Goal: Task Accomplishment & Management: Complete application form

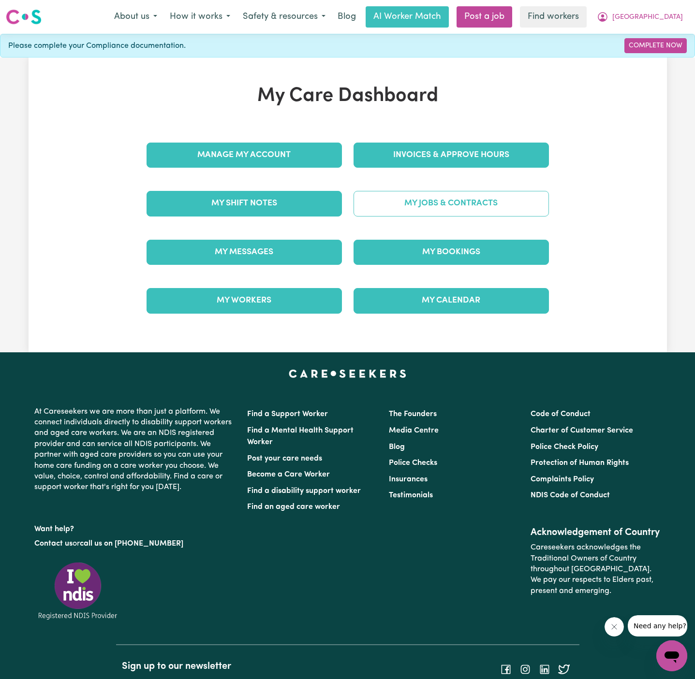
click at [447, 192] on link "My Jobs & Contracts" at bounding box center [450, 203] width 195 height 25
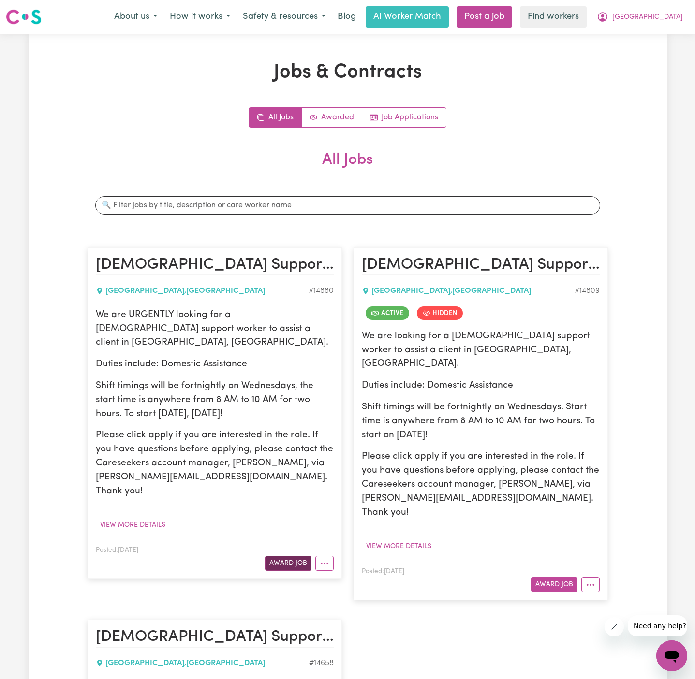
click at [291, 556] on button "Award Job" at bounding box center [288, 563] width 46 height 15
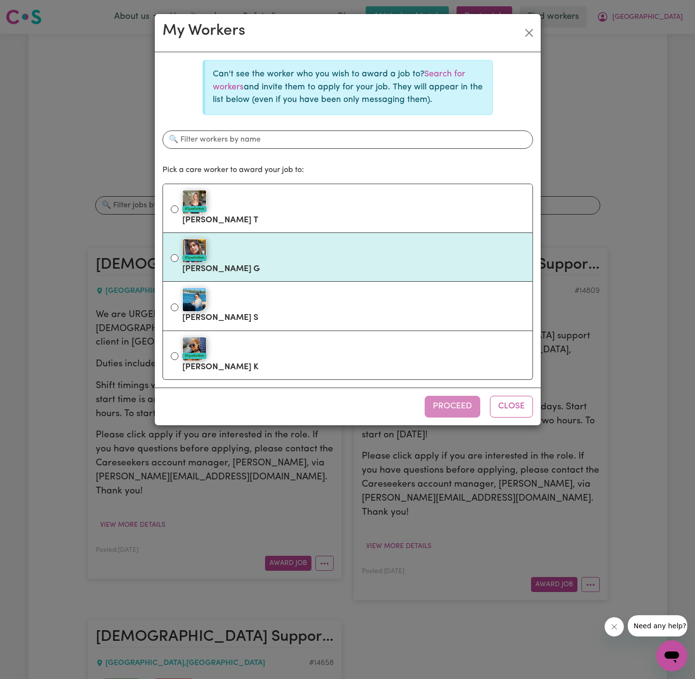
click at [256, 251] on div "#OpenForWork" at bounding box center [353, 251] width 342 height 24
click at [178, 254] on input "#OpenForWork [PERSON_NAME]" at bounding box center [175, 258] width 8 height 8
radio input "true"
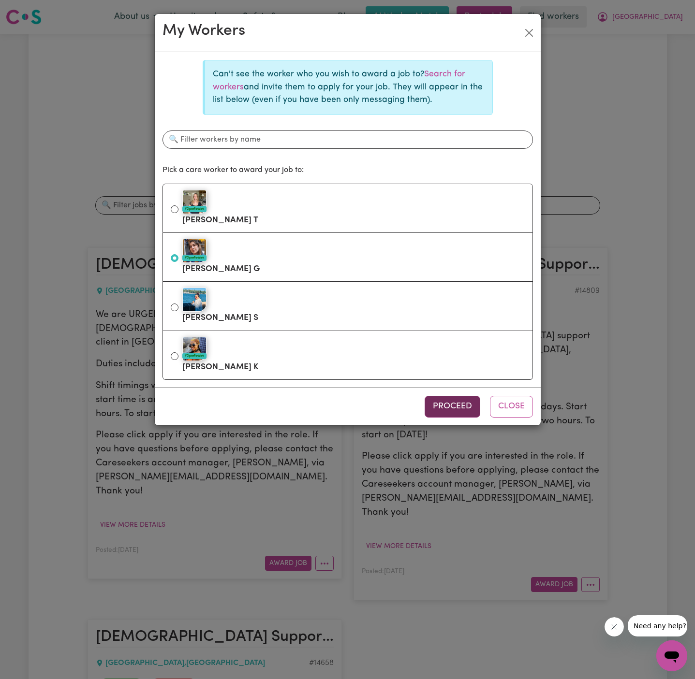
click at [456, 410] on button "Proceed" at bounding box center [452, 406] width 56 height 21
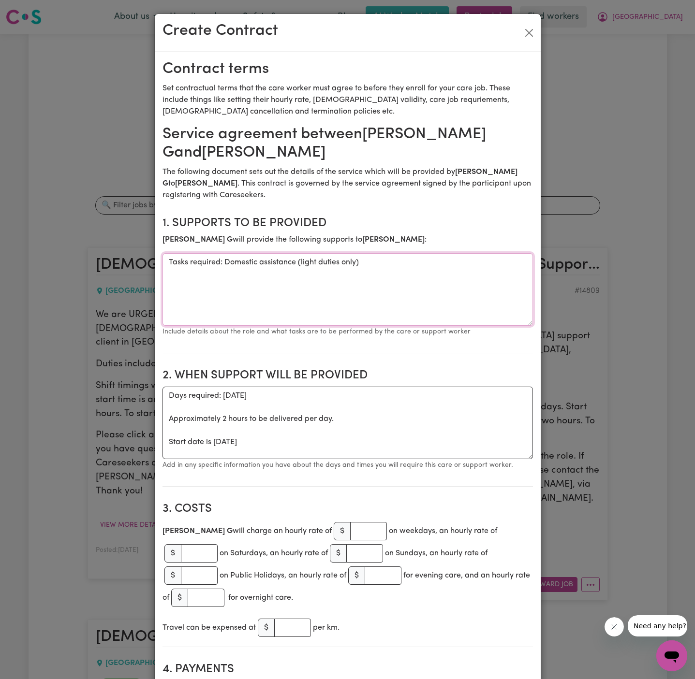
drag, startPoint x: 226, startPoint y: 260, endPoint x: 115, endPoint y: 262, distance: 111.7
click at [115, 262] on div "Create Contract Contract terms Set contractual terms that the care worker must …" at bounding box center [347, 339] width 695 height 679
type textarea "Domestic assistance (light duties only)"
click at [237, 444] on textarea "Days required: [DATE] Approximately 2 hours to be delivered per day. Start date…" at bounding box center [347, 423] width 370 height 72
drag, startPoint x: 162, startPoint y: 441, endPoint x: 147, endPoint y: 390, distance: 53.8
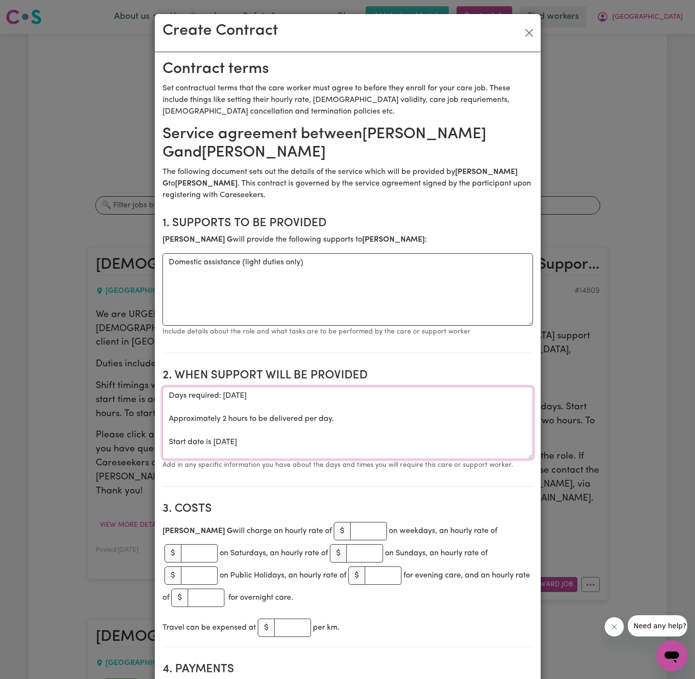
click at [147, 390] on div "Create Contract Contract terms Set contractual terms that the care worker must …" at bounding box center [347, 339] width 695 height 679
click at [335, 397] on textarea "Start date is [DATE]" at bounding box center [347, 423] width 370 height 72
click at [296, 398] on textarea "Start date is [DATE] from 8 am to 10 am" at bounding box center [347, 423] width 370 height 72
click at [412, 396] on textarea "Start date is [DATE], from 8 am to 10 am" at bounding box center [347, 423] width 370 height 72
paste textarea "Fortnightly [DATE] from 8am to 10 am"
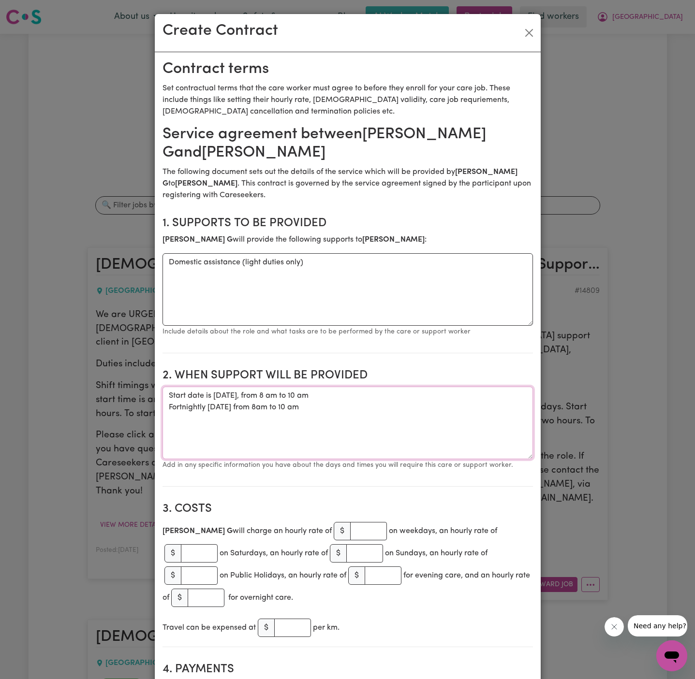
type textarea "Start date is [DATE], from 8 am to 10 am Fortnightly [DATE] from 8am to 10 am"
click at [350, 534] on input "number" at bounding box center [368, 531] width 37 height 18
type input "50"
click at [380, 379] on h2 "2. When support will be provided" at bounding box center [347, 376] width 370 height 14
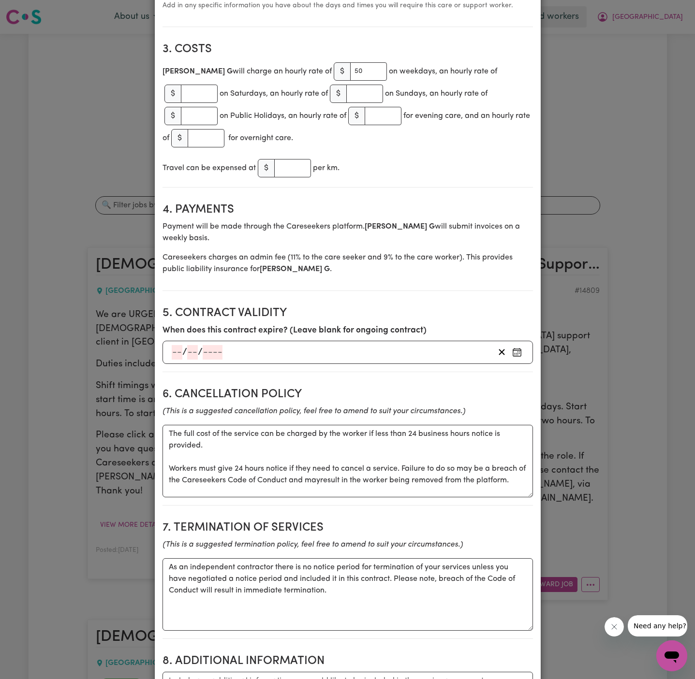
scroll to position [605, 0]
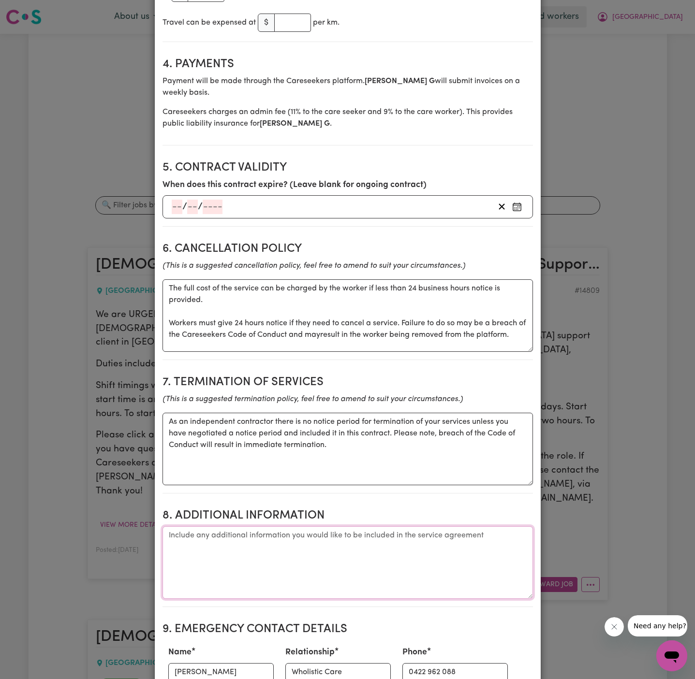
click at [375, 527] on textarea "Additional information" at bounding box center [347, 562] width 370 height 72
paste textarea "[STREET_ADDRESS]"
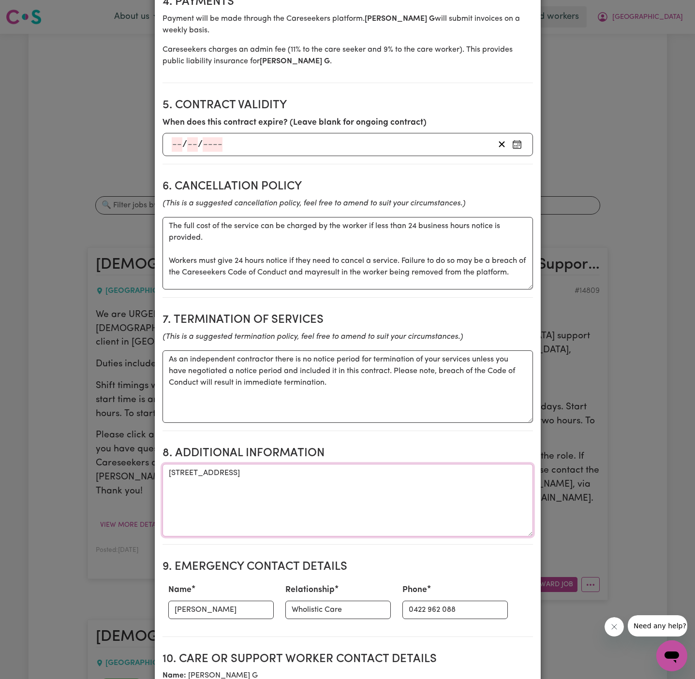
click at [167, 464] on textarea "[STREET_ADDRESS]" at bounding box center [347, 500] width 370 height 72
type textarea "Client's address: [STREET_ADDRESS]"
click at [246, 601] on input "[PERSON_NAME]" at bounding box center [220, 610] width 105 height 18
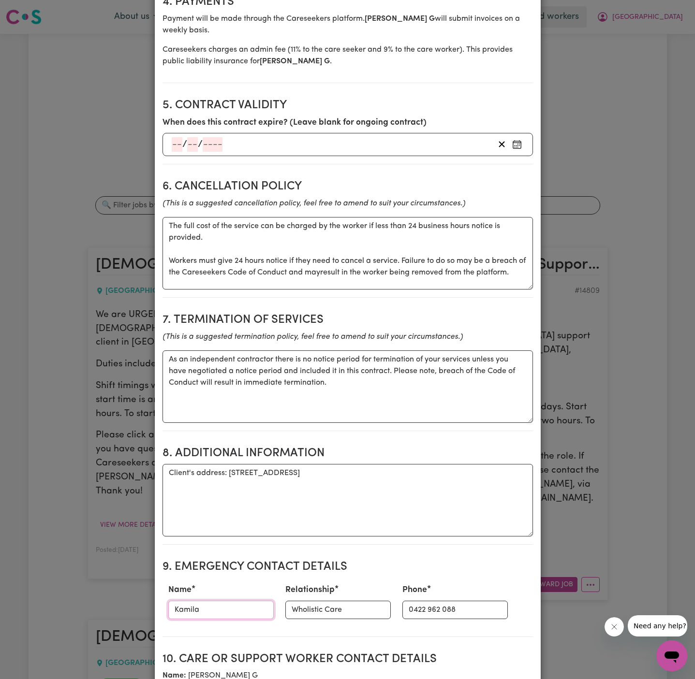
type input "Kamila"
click at [232, 447] on h2 "8. Additional Information" at bounding box center [347, 454] width 370 height 14
click at [285, 601] on input "Wholistic Care" at bounding box center [337, 610] width 105 height 18
click at [317, 601] on input "Wholistic Care" at bounding box center [337, 610] width 105 height 18
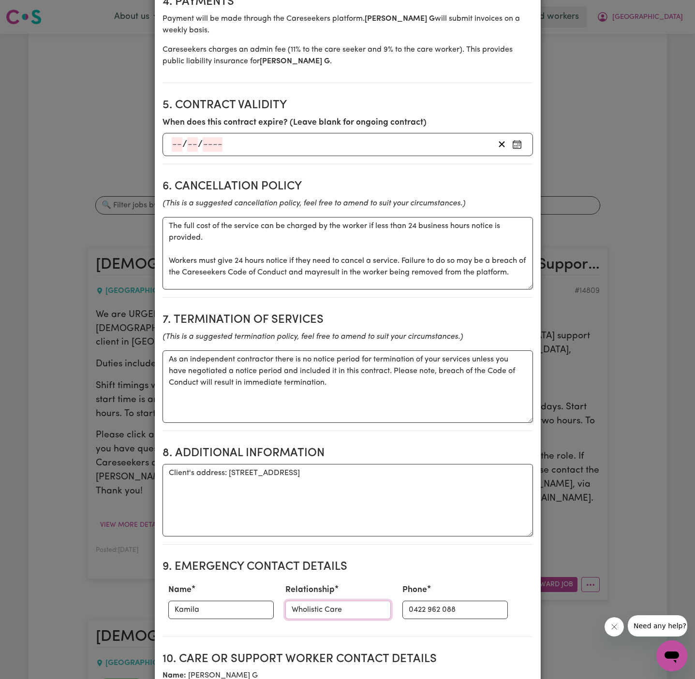
click at [317, 601] on input "Wholistic Care" at bounding box center [337, 610] width 105 height 18
type input "P"
type input "Provider - PAWA"
click at [423, 601] on input "0422 962 088" at bounding box center [454, 610] width 105 height 18
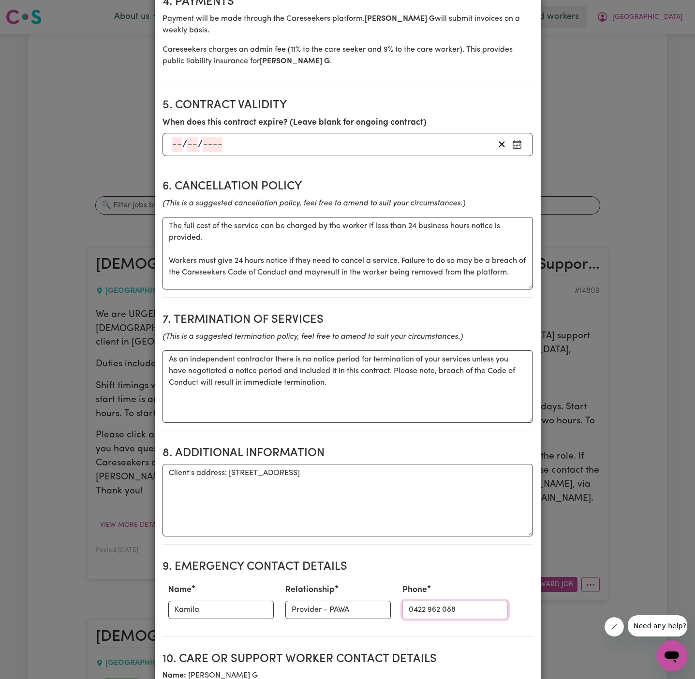
click at [423, 601] on input "0422 962 088" at bounding box center [454, 610] width 105 height 18
paste input "9716 0036"
type input "9716 0036"
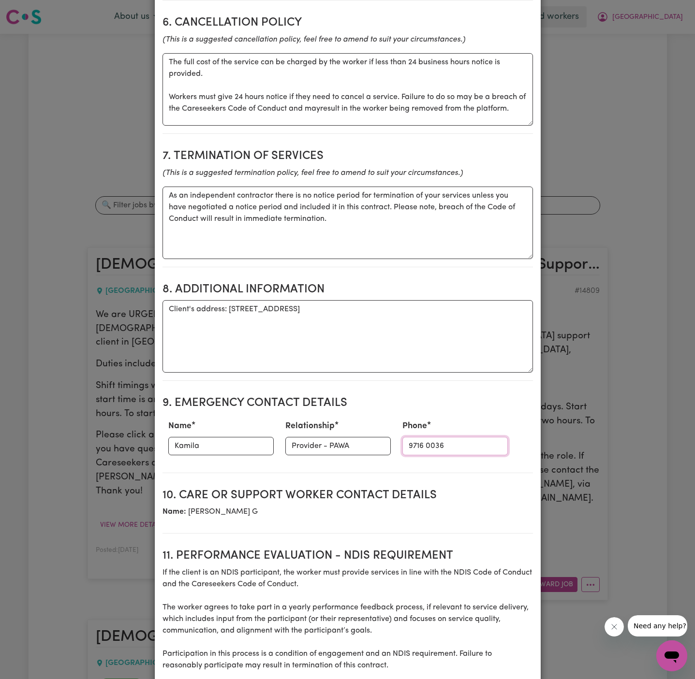
scroll to position [863, 0]
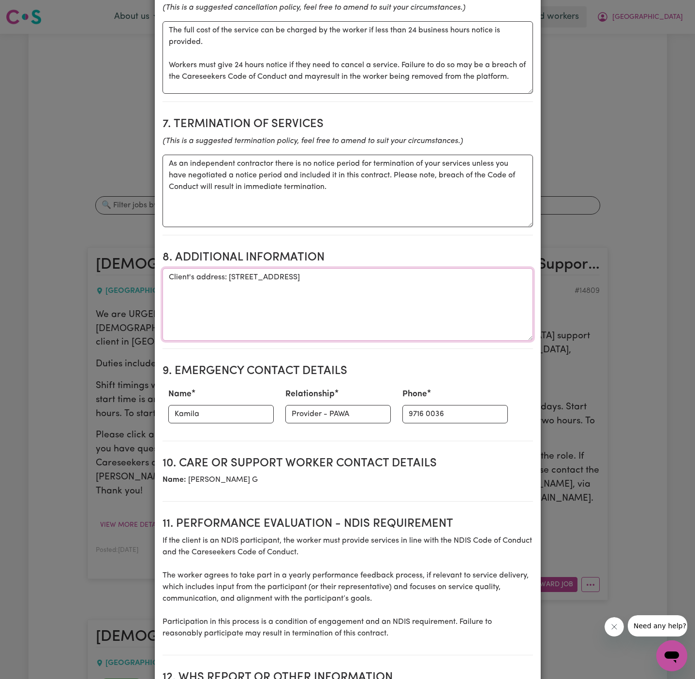
click at [383, 310] on textarea "Client's address: [STREET_ADDRESS]" at bounding box center [347, 304] width 370 height 72
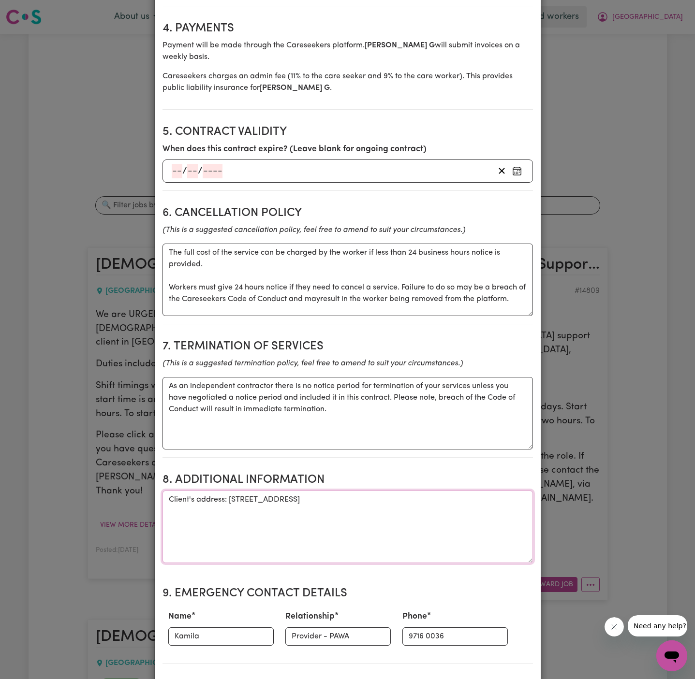
scroll to position [1004, 0]
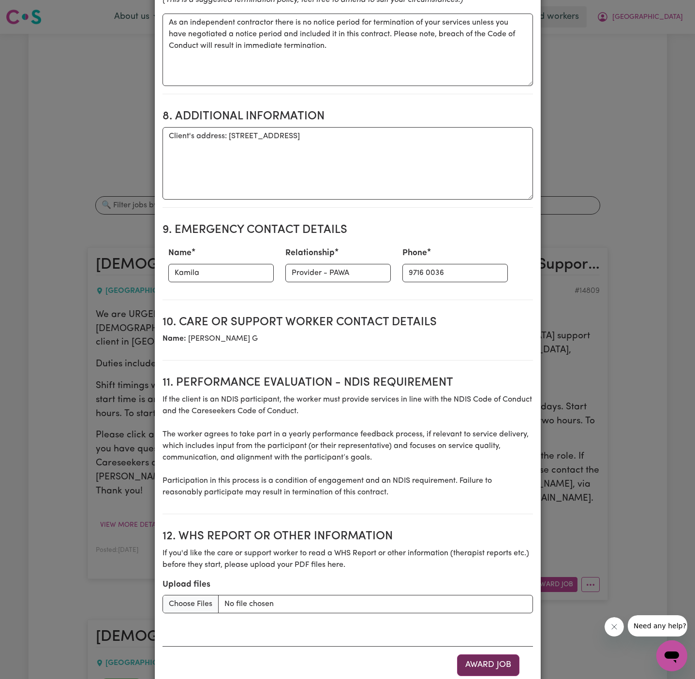
click at [484, 654] on button "Award Job" at bounding box center [488, 664] width 62 height 21
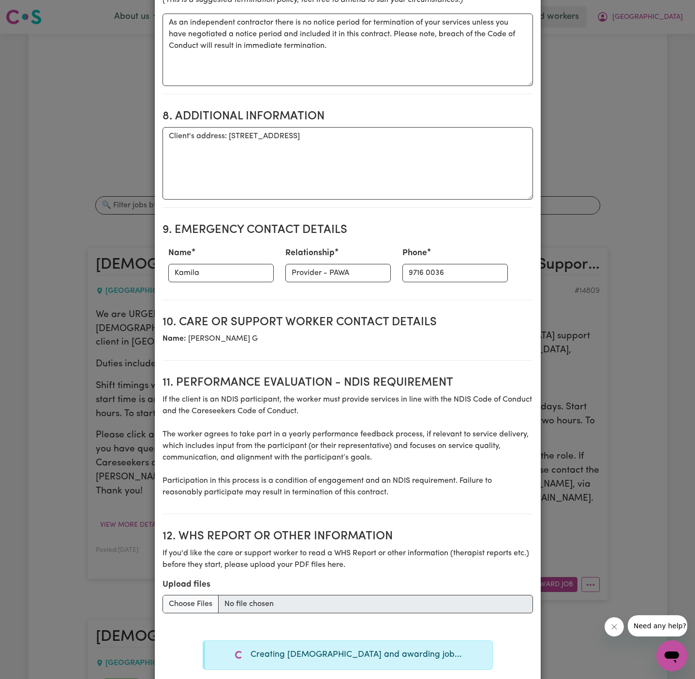
type textarea "Tasks required: Domestic assistance (light duties only)"
type textarea "Days required: [DATE] Approximately 2 hours to be delivered per day. Start date…"
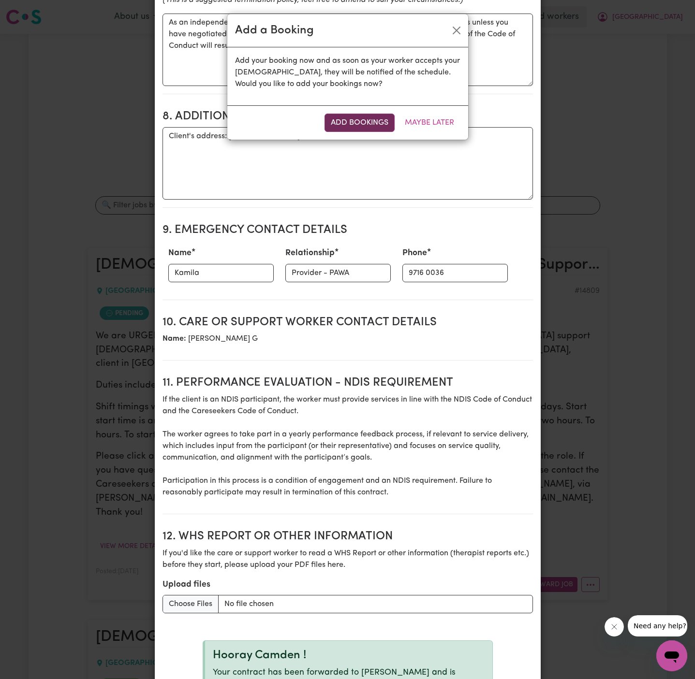
click at [347, 125] on button "Add Bookings" at bounding box center [359, 123] width 70 height 18
type textarea "Tasks required: Domestic assistance (light duties only)"
type textarea "Days required: [DATE] Approximately 2 hours to be delivered per day. Start date…"
type textarea "The full cost of the service can be charged by the worker if less than 24 busin…"
type textarea "As an independent contractor there is no notice period for termination of your …"
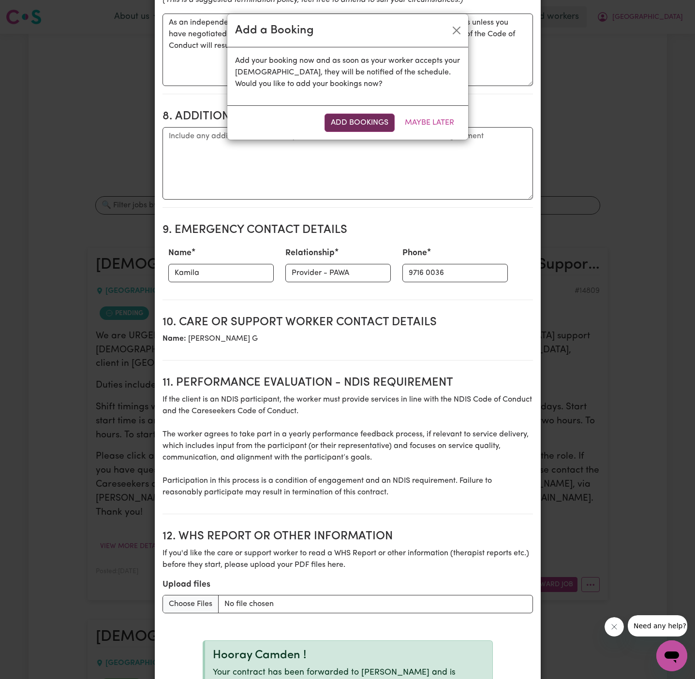
scroll to position [1023, 0]
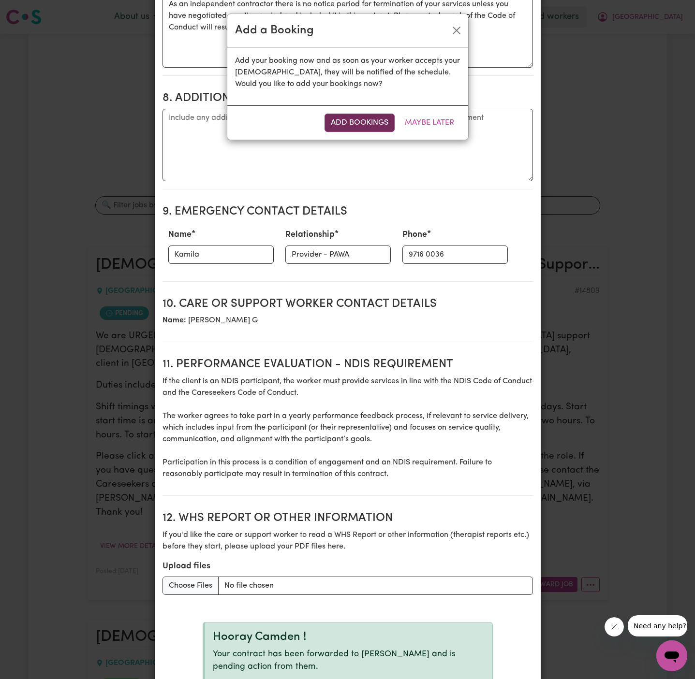
select select "pm"
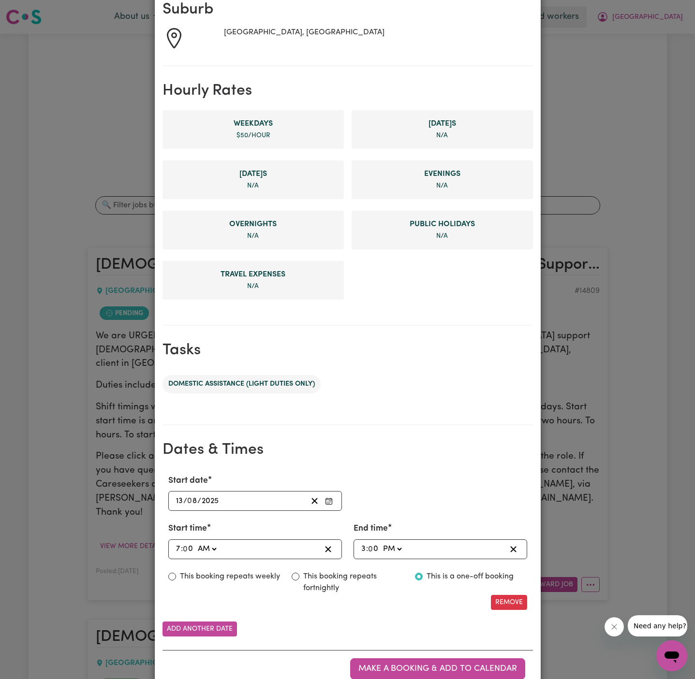
scroll to position [183, 0]
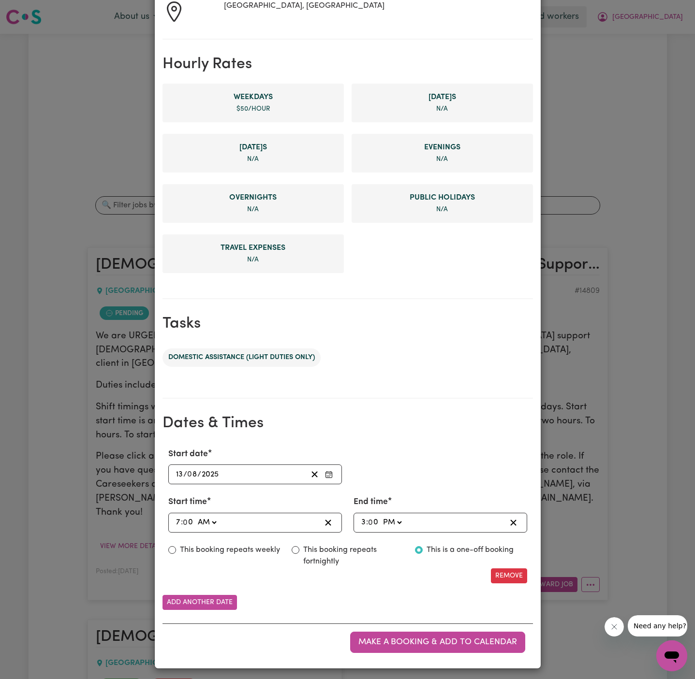
click at [176, 521] on input "7" at bounding box center [177, 522] width 5 height 13
type input "03:00"
type input "3"
click at [361, 522] on input "3" at bounding box center [363, 522] width 5 height 13
type input "13:00"
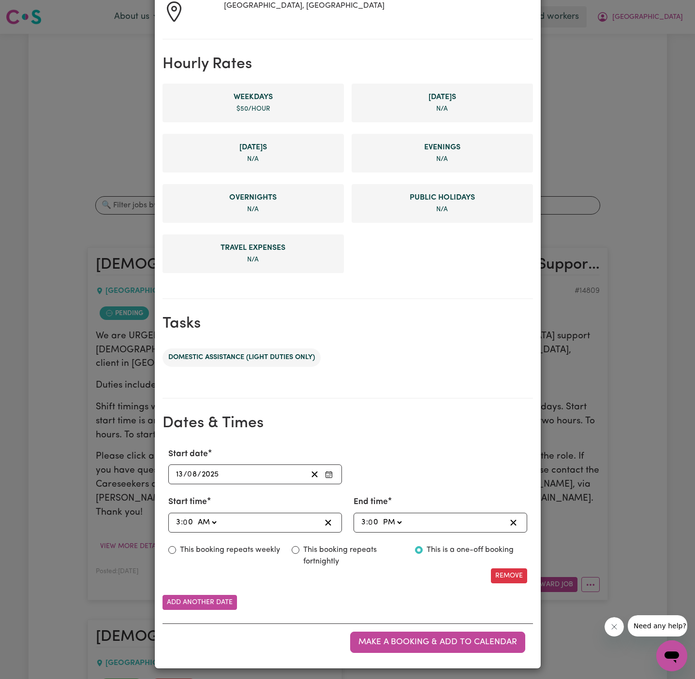
type input "1"
type input "22:00"
type input "10"
click at [394, 523] on select "AM PM" at bounding box center [395, 522] width 23 height 13
select select "am"
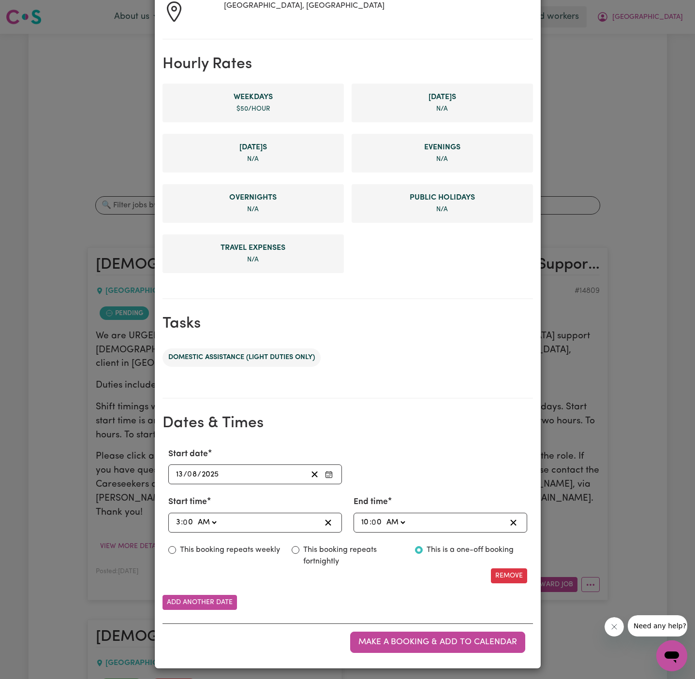
type input "10:00"
click at [334, 553] on label "This booking repeats fortnightly" at bounding box center [353, 555] width 100 height 23
click at [299, 553] on input "This booking repeats fortnightly" at bounding box center [295, 550] width 8 height 8
radio input "true"
click at [175, 519] on input "3" at bounding box center [177, 522] width 5 height 13
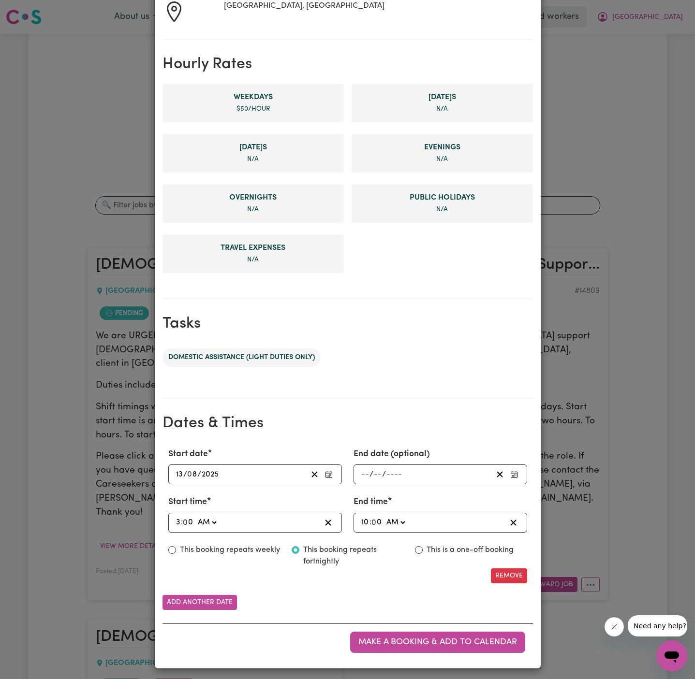
type input "08:00"
type input "8"
click at [363, 555] on label "This booking repeats fortnightly" at bounding box center [353, 555] width 100 height 23
click at [299, 554] on input "This booking repeats fortnightly" at bounding box center [295, 550] width 8 height 8
click at [456, 527] on div "10:00 10 : 0 0 AM PM" at bounding box center [433, 522] width 146 height 13
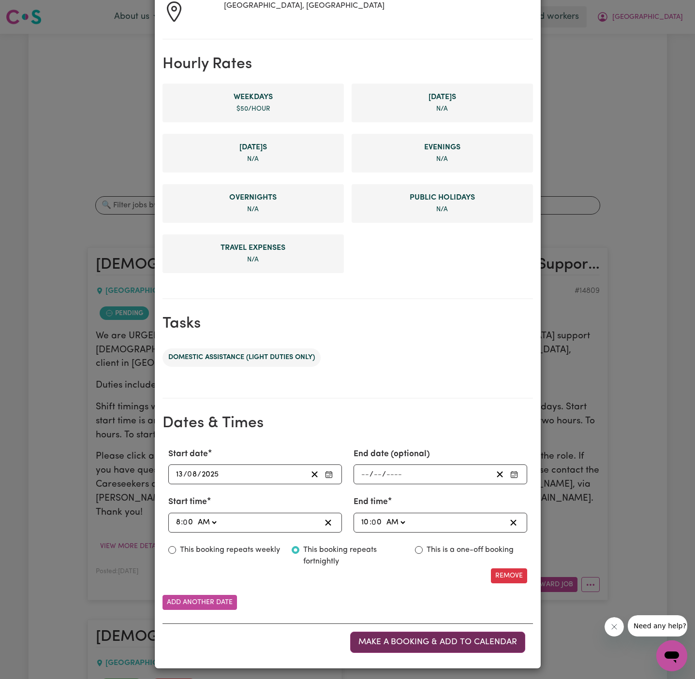
click at [431, 643] on span "Make a booking & add to calendar" at bounding box center [437, 642] width 159 height 8
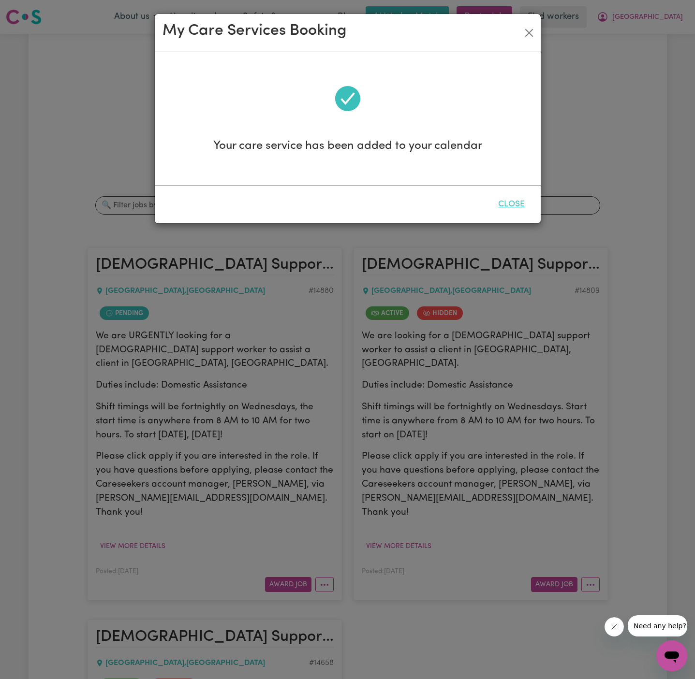
click at [514, 202] on button "Close" at bounding box center [511, 204] width 43 height 21
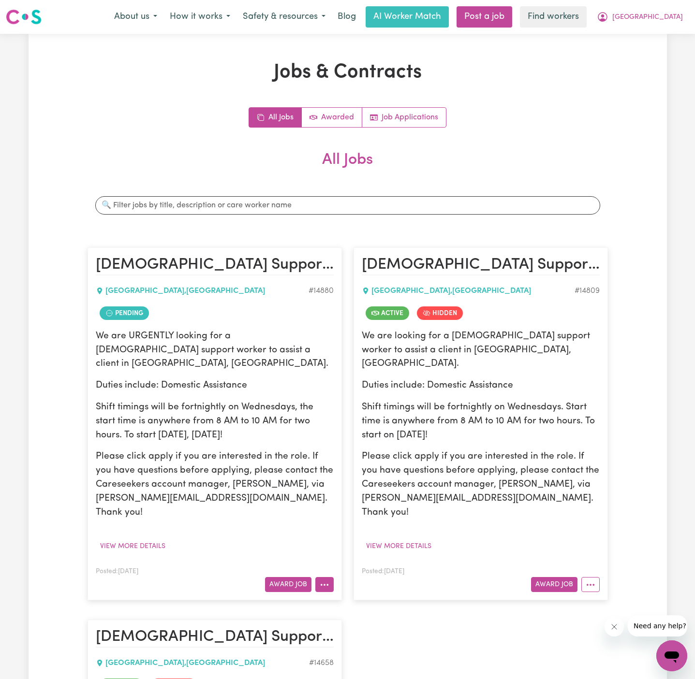
click at [326, 580] on icon "More options" at bounding box center [324, 585] width 10 height 10
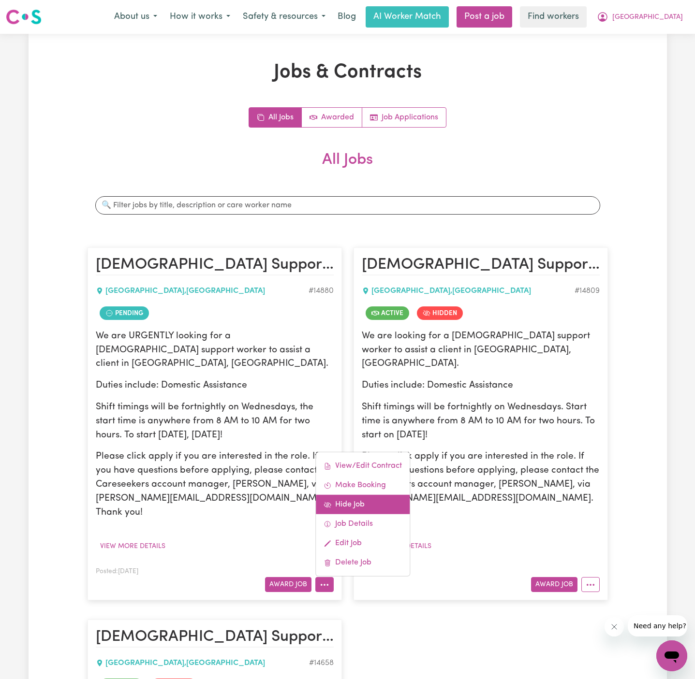
click at [372, 495] on link "Hide Job" at bounding box center [363, 504] width 94 height 19
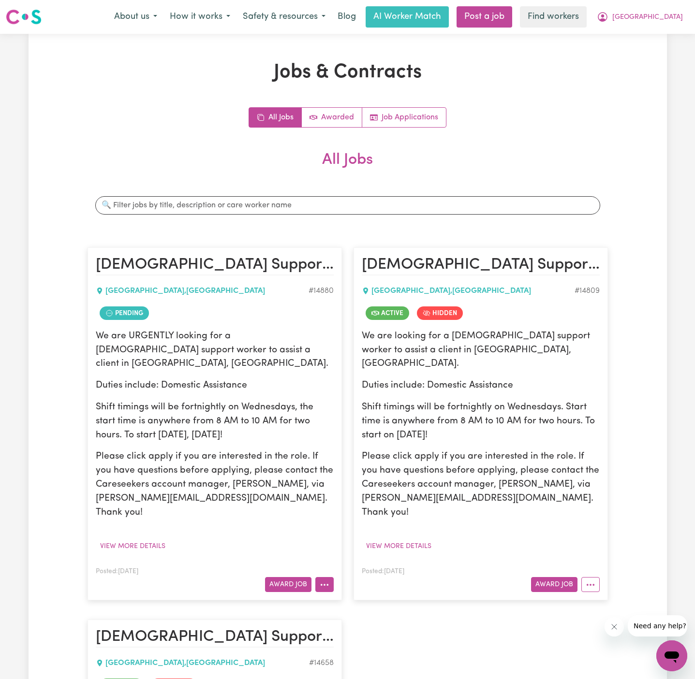
click at [324, 577] on button "More options" at bounding box center [324, 584] width 18 height 15
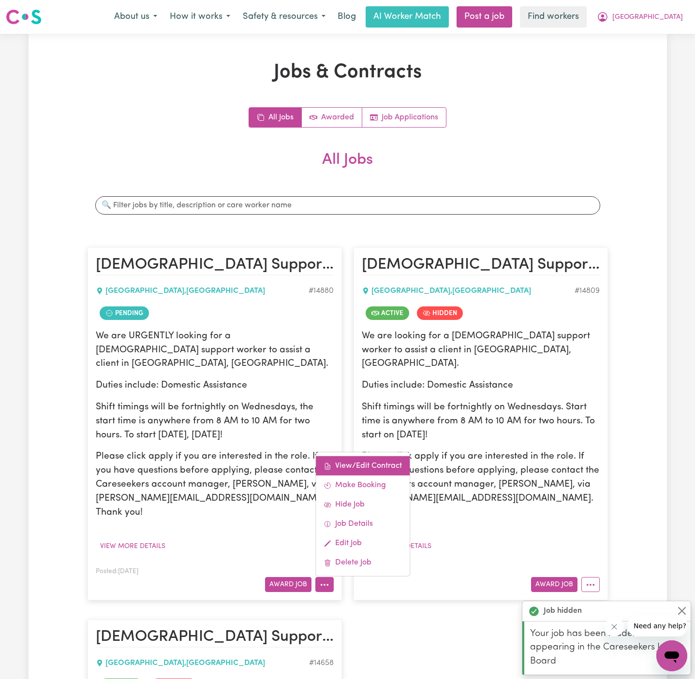
click at [355, 456] on link "View/Edit Contract" at bounding box center [363, 465] width 94 height 19
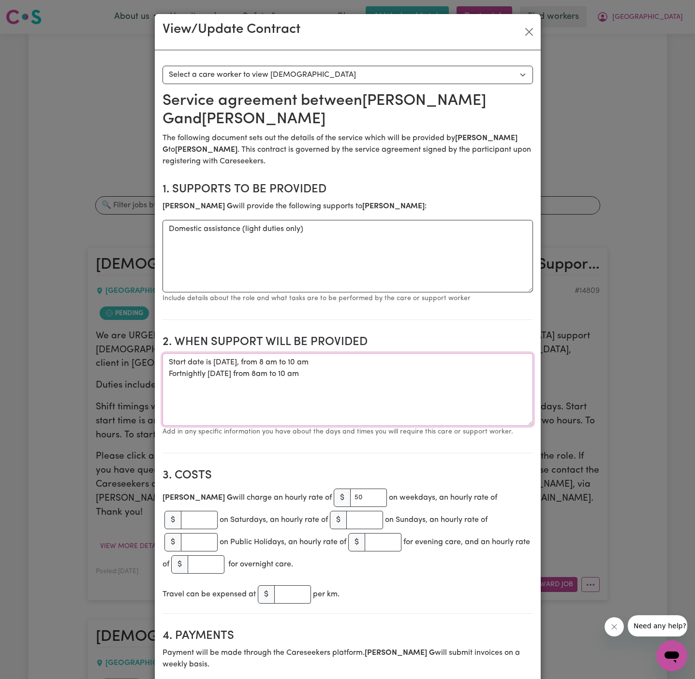
drag, startPoint x: 346, startPoint y: 375, endPoint x: 125, endPoint y: 359, distance: 221.4
click at [125, 359] on div "View/Update Contract Select a contract to view Select a care worker to view [DE…" at bounding box center [347, 339] width 695 height 679
click at [536, 27] on div "View/Update Contract" at bounding box center [348, 32] width 386 height 36
click at [524, 37] on button "Close" at bounding box center [528, 31] width 15 height 15
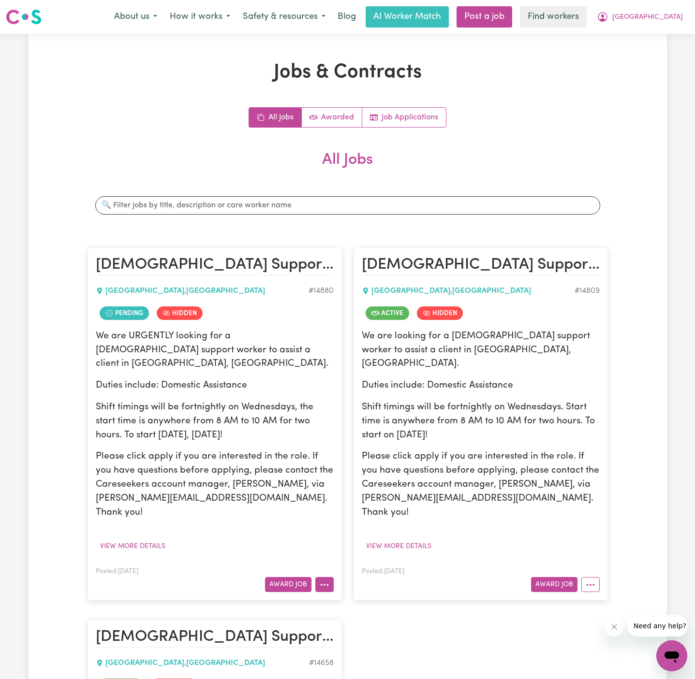
click at [322, 577] on button "More options" at bounding box center [324, 584] width 18 height 15
click at [565, 134] on div "All Jobs Awarded Job Applications All Jobs Search jobs [DEMOGRAPHIC_DATA] Suppo…" at bounding box center [347, 537] width 520 height 861
click at [667, 10] on button "[GEOGRAPHIC_DATA]" at bounding box center [639, 17] width 99 height 20
click at [666, 59] on link "Logout" at bounding box center [650, 55] width 76 height 18
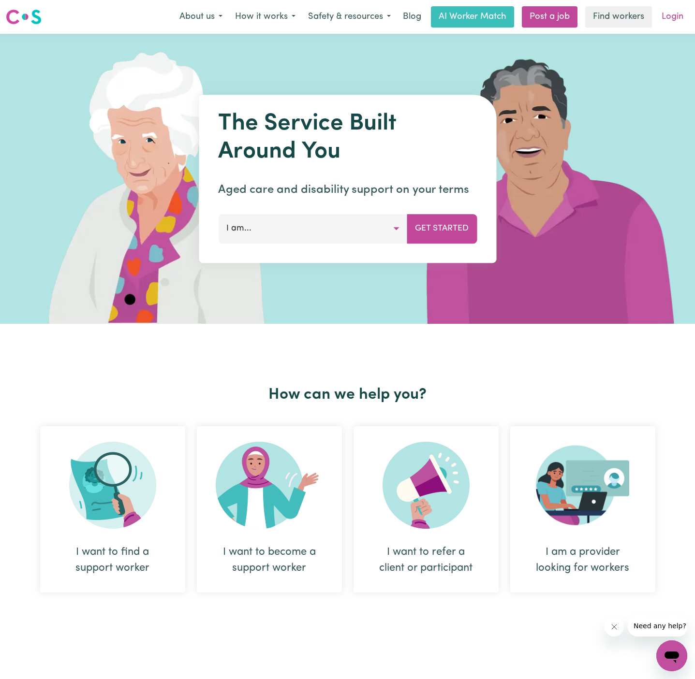
click at [673, 15] on link "Login" at bounding box center [671, 16] width 33 height 21
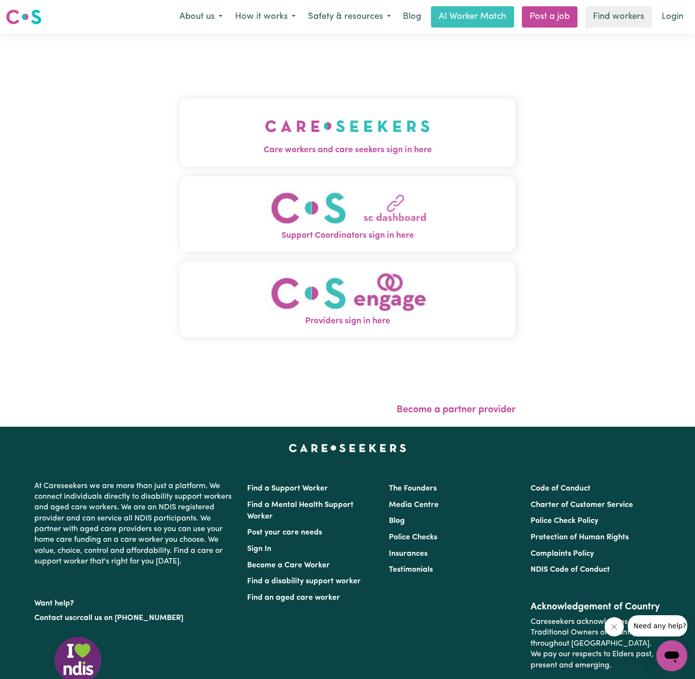
click at [336, 128] on img "Care workers and care seekers sign in here" at bounding box center [347, 126] width 165 height 36
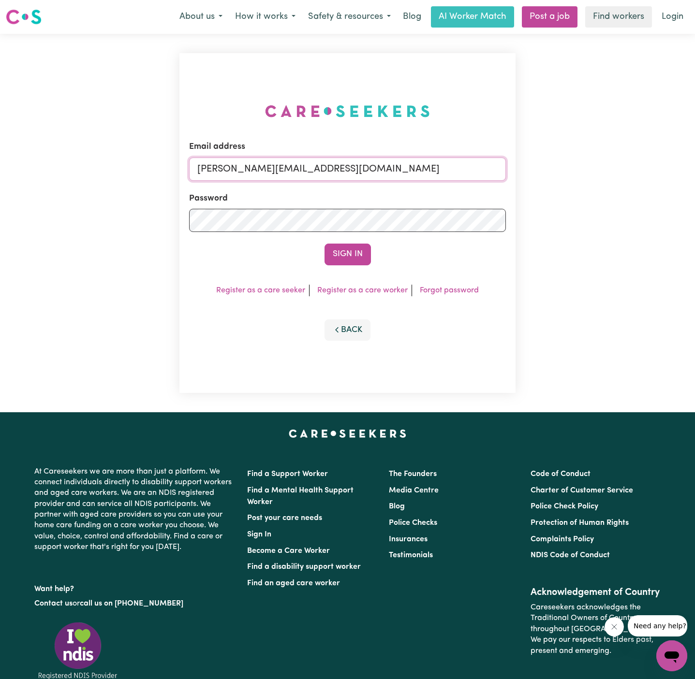
click at [442, 173] on input "[PERSON_NAME][EMAIL_ADDRESS][DOMAIN_NAME]" at bounding box center [347, 169] width 317 height 23
drag, startPoint x: 249, startPoint y: 167, endPoint x: 578, endPoint y: 193, distance: 330.2
click at [578, 193] on div "Email address [EMAIL_ADDRESS][DOMAIN_NAME] Password Sign In Register as a care …" at bounding box center [347, 223] width 695 height 378
type input "[EMAIL_ADDRESS][DOMAIN_NAME]"
click at [361, 253] on button "Sign In" at bounding box center [347, 254] width 46 height 21
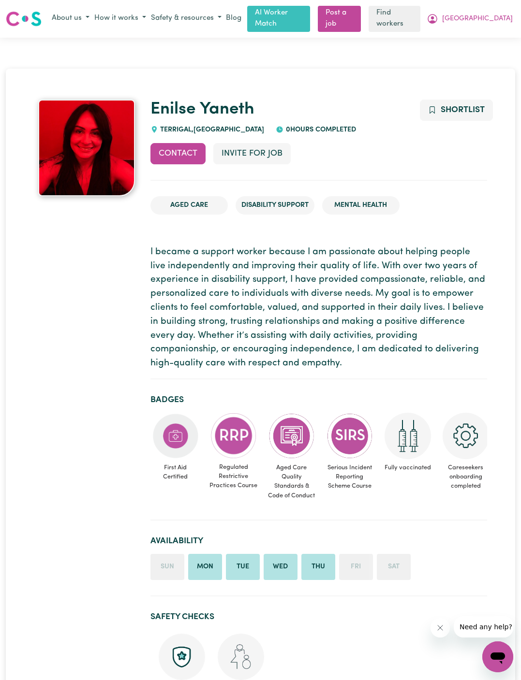
click at [175, 126] on span "TERRIGAL , New South Wales" at bounding box center [211, 129] width 106 height 7
copy span "TERRIGAL"
